Goal: Information Seeking & Learning: Learn about a topic

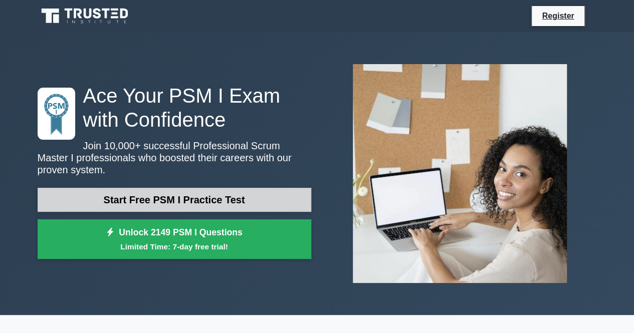
click at [130, 196] on link "Start Free PSM I Practice Test" at bounding box center [175, 200] width 274 height 24
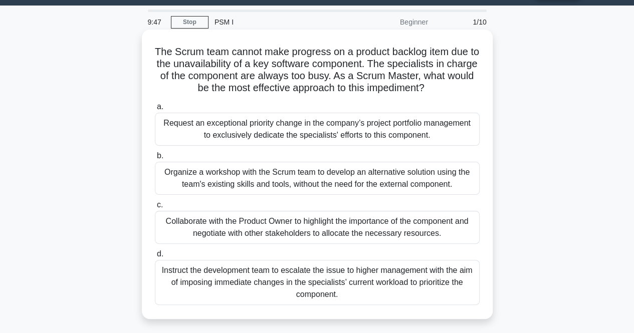
scroll to position [26, 0]
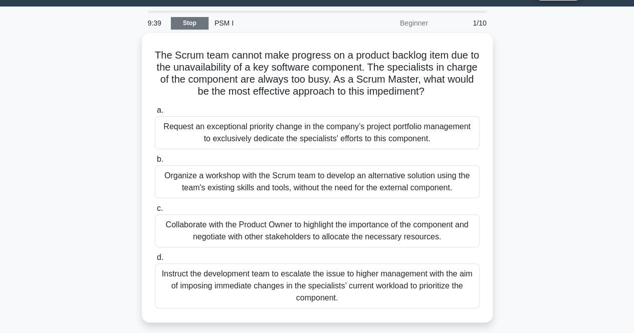
click at [189, 22] on link "Stop" at bounding box center [190, 23] width 38 height 13
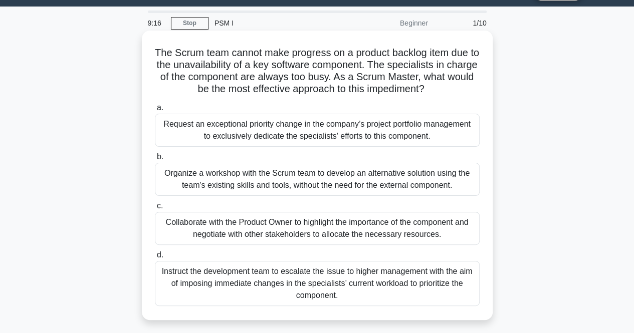
click at [314, 226] on div "Collaborate with the Product Owner to highlight the importance of the component…" at bounding box center [317, 228] width 325 height 33
click at [155, 210] on input "c. Collaborate with the Product Owner to highlight the importance of the compon…" at bounding box center [155, 206] width 0 height 7
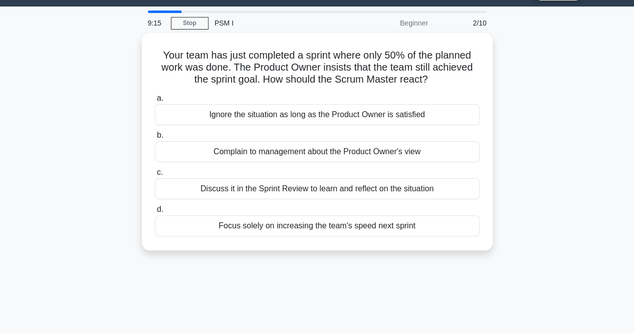
scroll to position [0, 0]
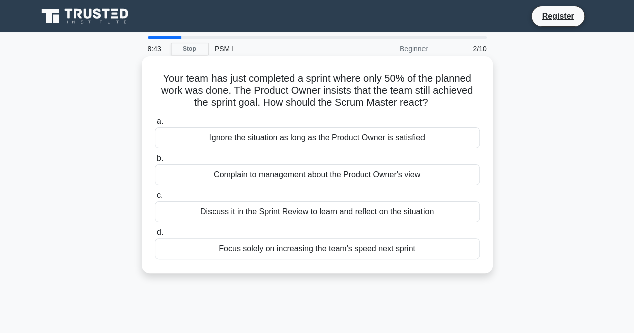
click at [262, 218] on div "Discuss it in the Sprint Review to learn and reflect on the situation" at bounding box center [317, 212] width 325 height 21
click at [155, 199] on input "c. Discuss it in the Sprint Review to learn and reflect on the situation" at bounding box center [155, 196] width 0 height 7
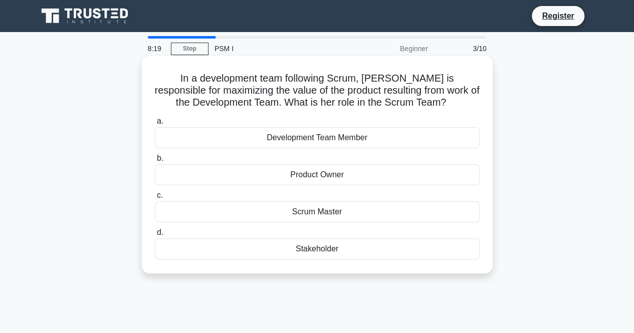
click at [321, 182] on div "Product Owner" at bounding box center [317, 174] width 325 height 21
click at [155, 162] on input "b. Product Owner" at bounding box center [155, 158] width 0 height 7
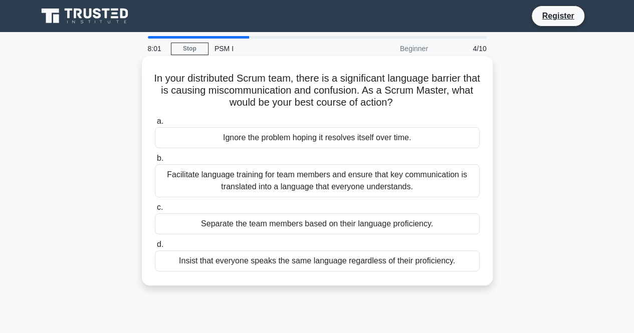
click at [252, 192] on div "Facilitate language training for team members and ensure that key communication…" at bounding box center [317, 180] width 325 height 33
click at [155, 162] on input "b. Facilitate language training for team members and ensure that key communicat…" at bounding box center [155, 158] width 0 height 7
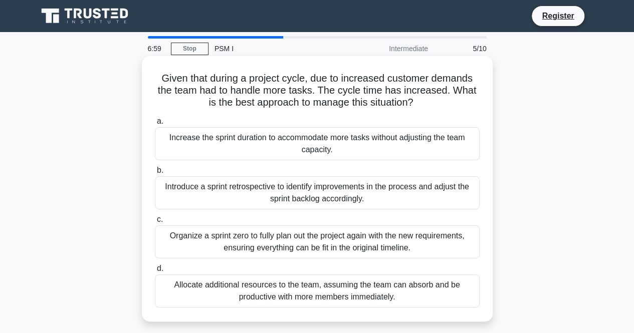
click at [310, 199] on div "Introduce a sprint retrospective to identify improvements in the process and ad…" at bounding box center [317, 192] width 325 height 33
click at [155, 174] on input "b. Introduce a sprint retrospective to identify improvements in the process and…" at bounding box center [155, 170] width 0 height 7
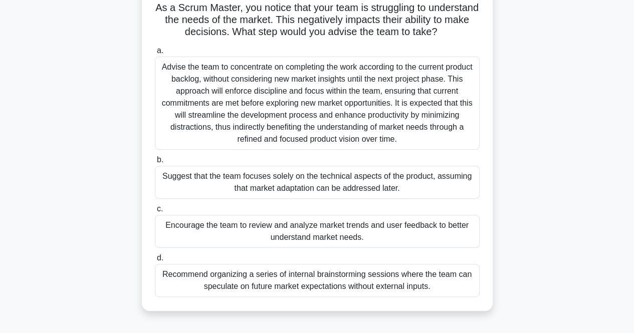
scroll to position [73, 0]
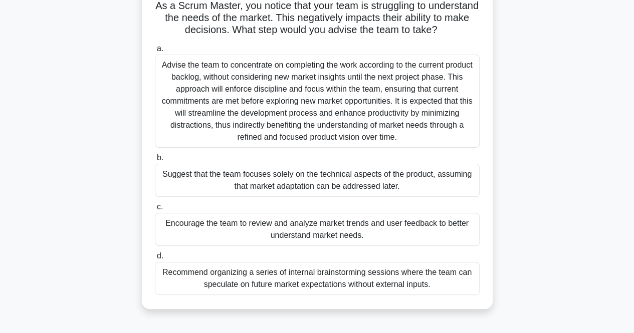
click at [305, 285] on div "Recommend organizing a series of internal brainstorming sessions where the team…" at bounding box center [317, 278] width 325 height 33
click at [155, 260] on input "d. Recommend organizing a series of internal brainstorming sessions where the t…" at bounding box center [155, 256] width 0 height 7
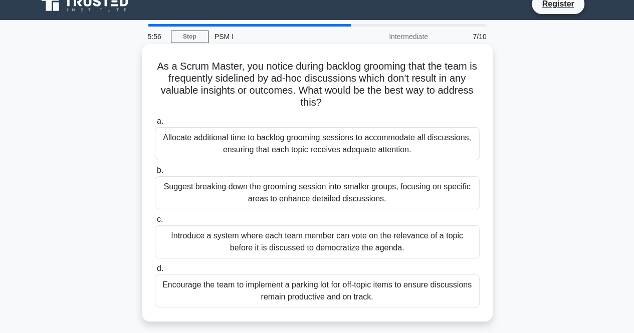
scroll to position [13, 0]
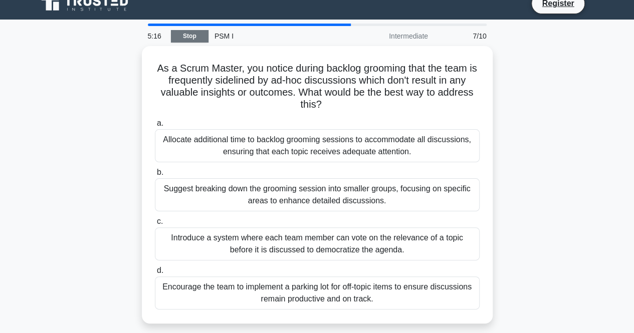
click at [195, 40] on link "Stop" at bounding box center [190, 36] width 38 height 13
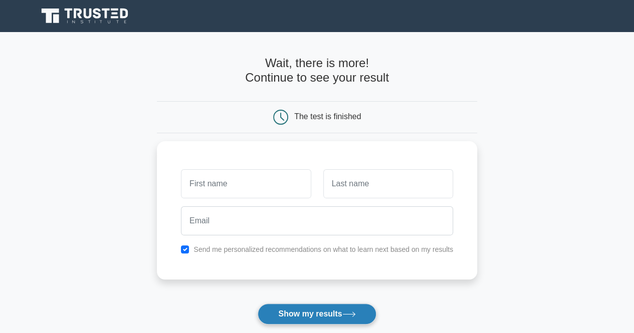
click at [307, 321] on button "Show my results" at bounding box center [317, 314] width 118 height 21
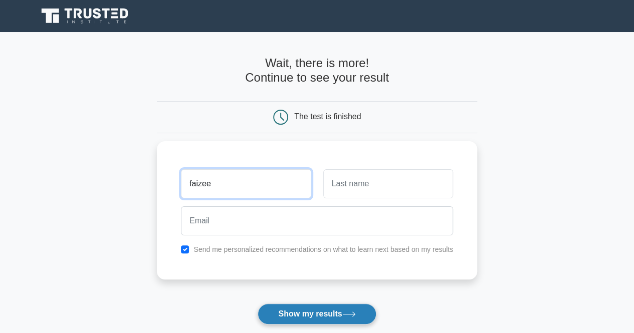
type input "faizee"
click at [298, 313] on button "Show my results" at bounding box center [317, 314] width 118 height 21
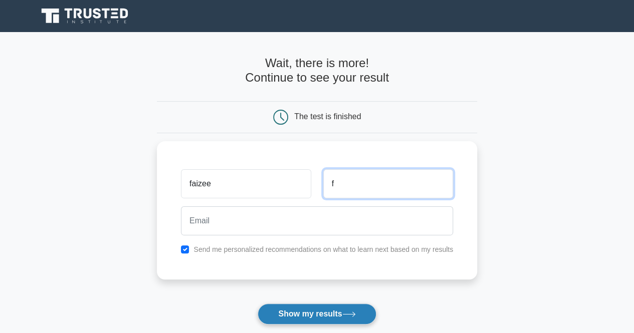
type input "f"
click at [313, 306] on button "Show my results" at bounding box center [317, 314] width 118 height 21
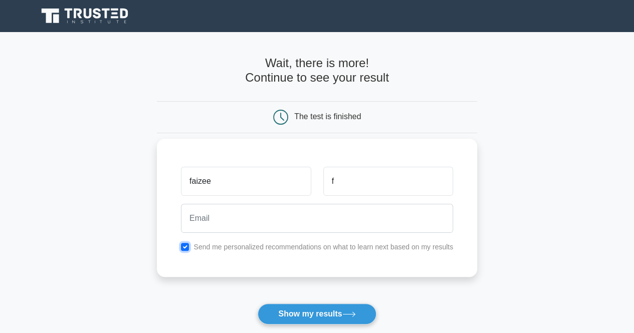
click at [183, 245] on input "checkbox" at bounding box center [185, 247] width 8 height 8
checkbox input "false"
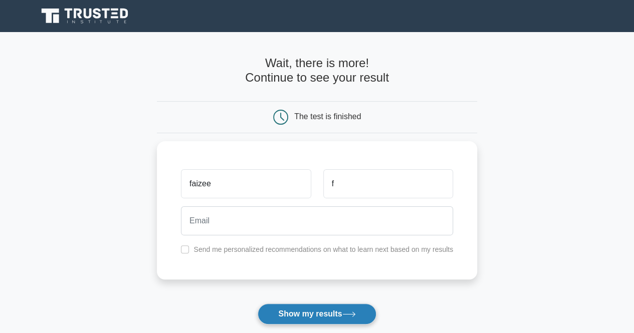
click at [343, 310] on button "Show my results" at bounding box center [317, 314] width 118 height 21
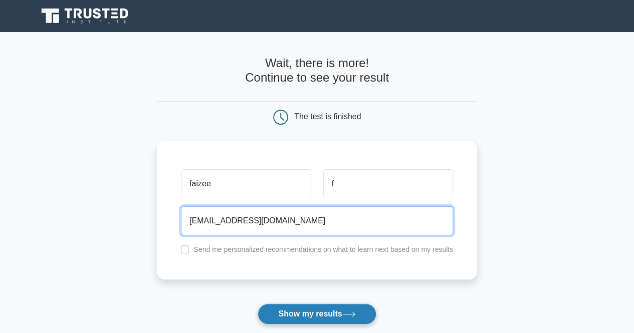
type input "farzincolachel@gmail.com"
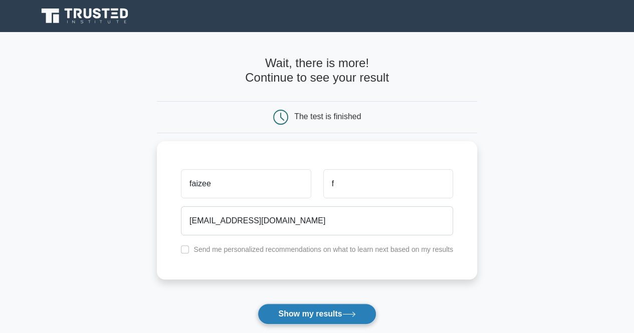
click at [296, 312] on button "Show my results" at bounding box center [317, 314] width 118 height 21
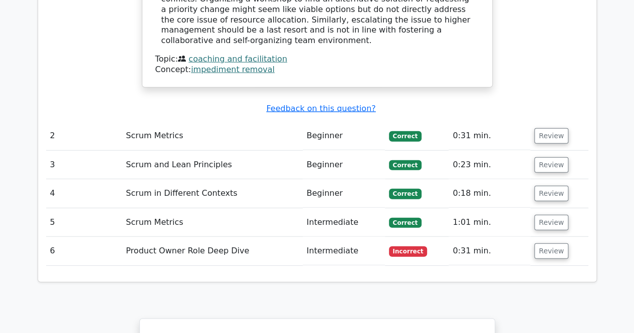
scroll to position [1256, 0]
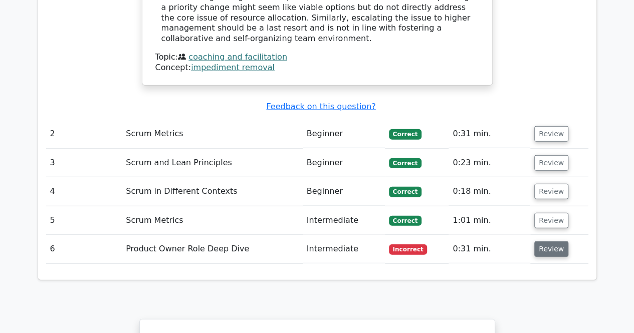
click at [555, 242] on button "Review" at bounding box center [551, 250] width 34 height 16
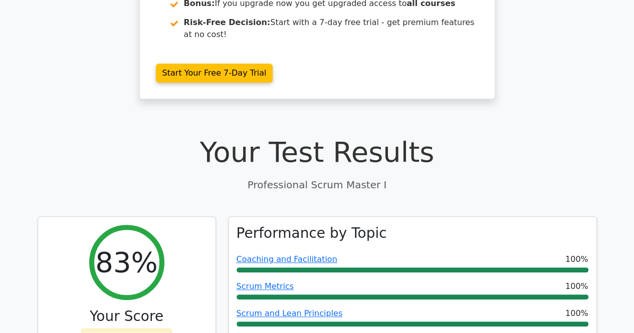
scroll to position [0, 0]
